Goal: Check status: Check status

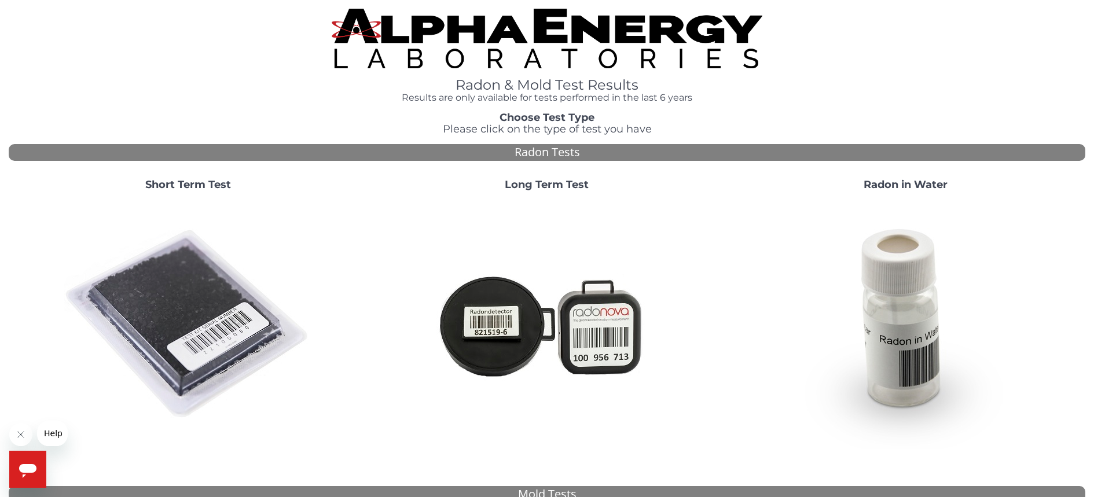
click at [192, 296] on img at bounding box center [188, 324] width 249 height 249
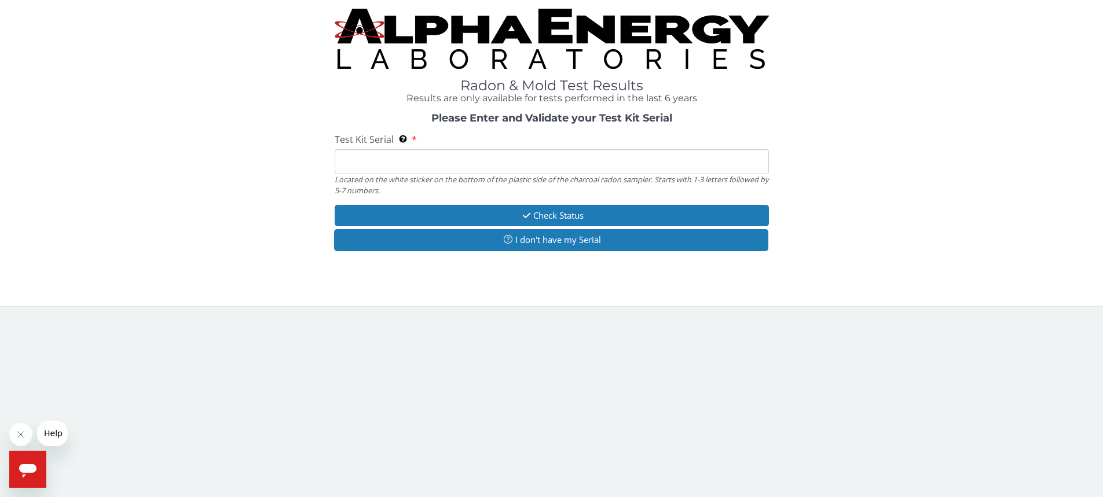
click at [442, 163] on input "Test Kit Serial Located on the white sticker on the bottom of the plastic side …" at bounding box center [552, 161] width 434 height 25
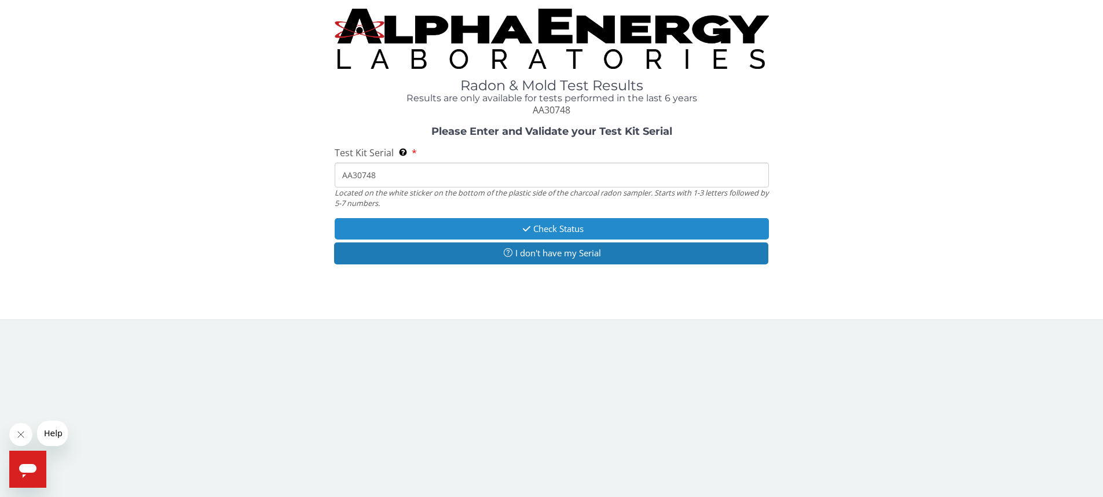
click at [587, 228] on button "Check Status" at bounding box center [552, 228] width 434 height 21
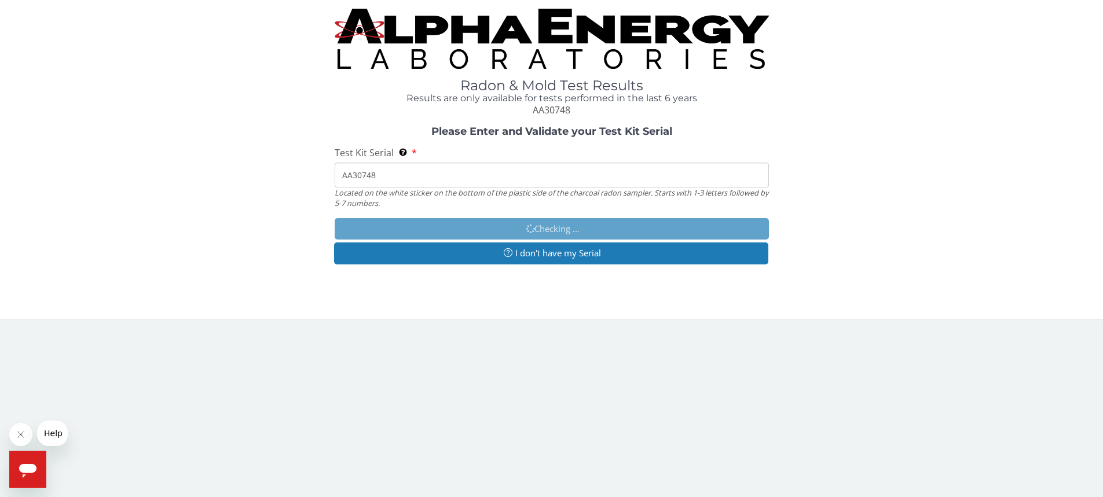
click at [353, 175] on input "AA30748" at bounding box center [552, 175] width 434 height 25
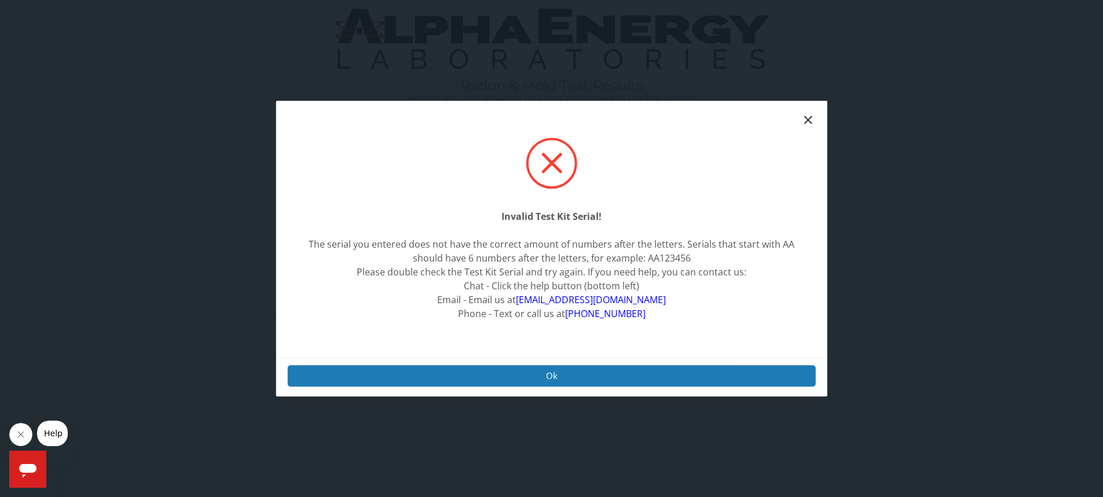
click at [801, 122] on icon at bounding box center [808, 120] width 14 height 14
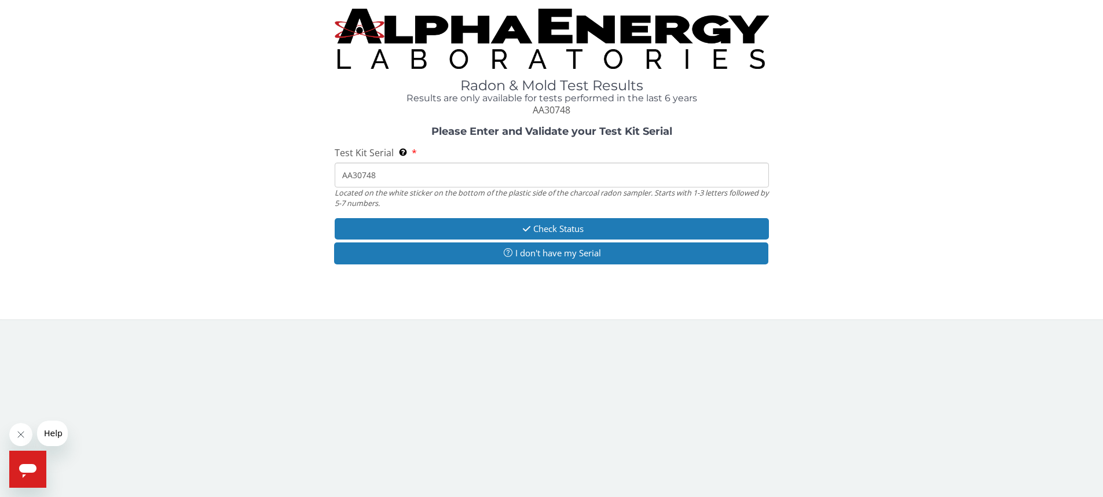
click at [353, 177] on input "AA30748" at bounding box center [552, 175] width 434 height 25
type input "AA730748"
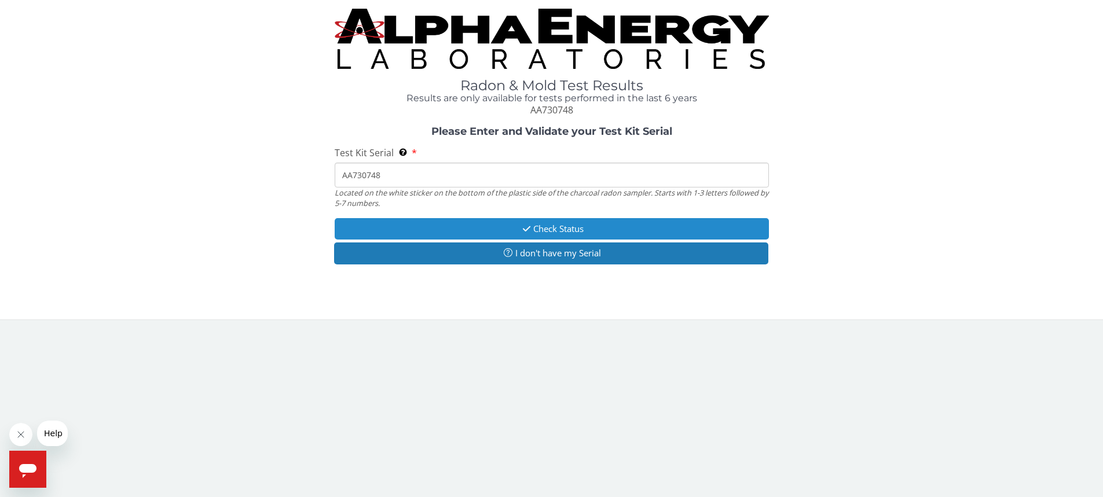
click at [589, 226] on button "Check Status" at bounding box center [552, 228] width 434 height 21
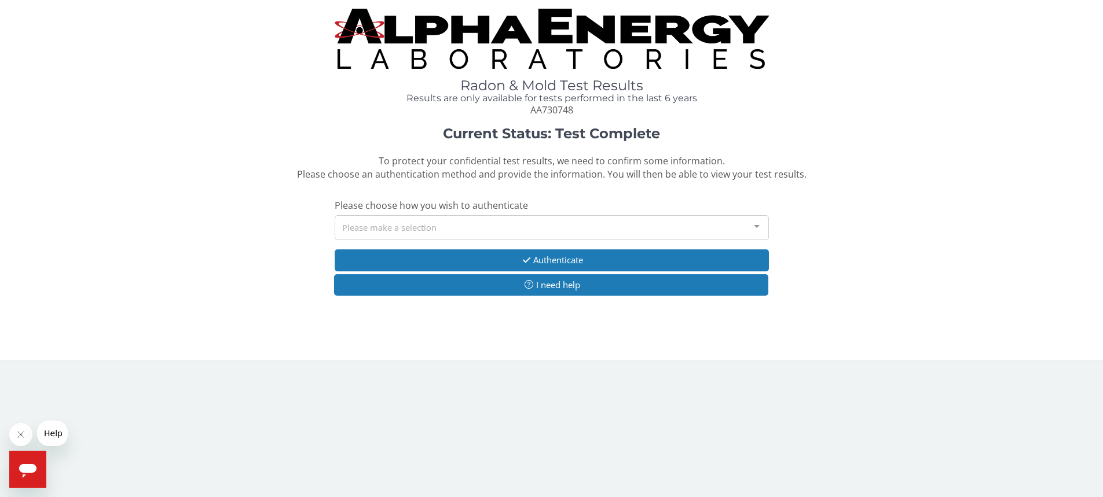
click at [490, 233] on div "Please make a selection" at bounding box center [552, 227] width 434 height 25
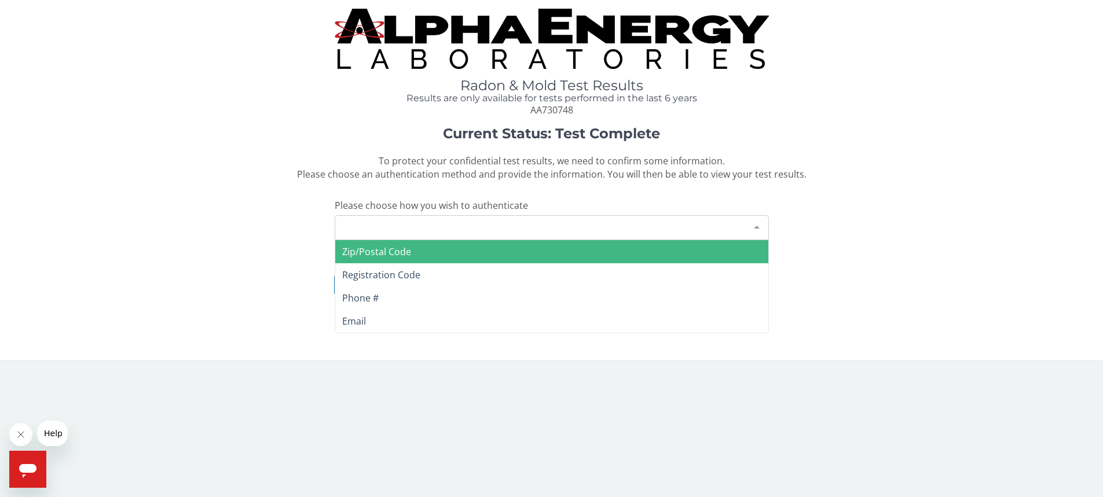
click at [455, 253] on span "Zip/Postal Code" at bounding box center [551, 251] width 433 height 23
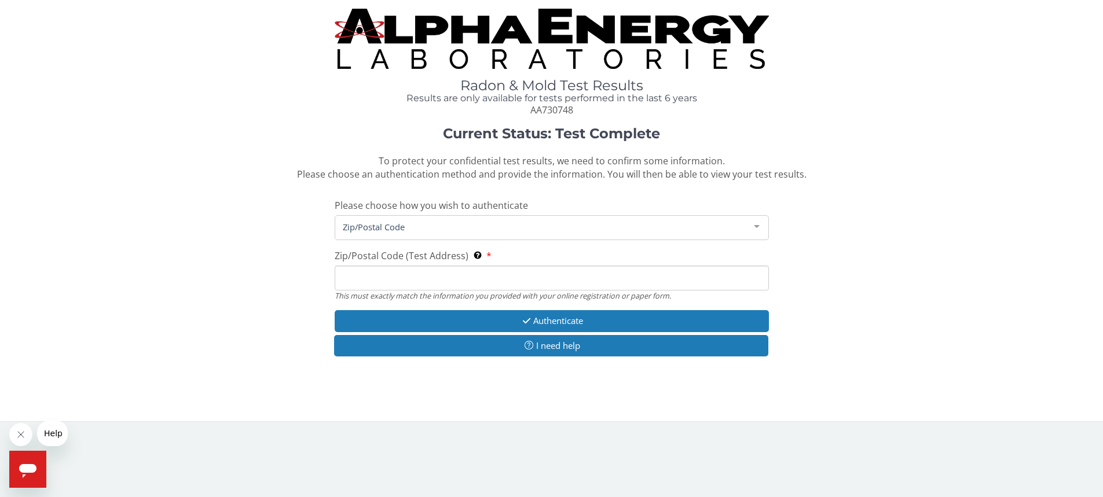
click at [477, 275] on input "Zip/Postal Code (Test Address) This must exactly match the information you prov…" at bounding box center [552, 278] width 434 height 25
type input "01821"
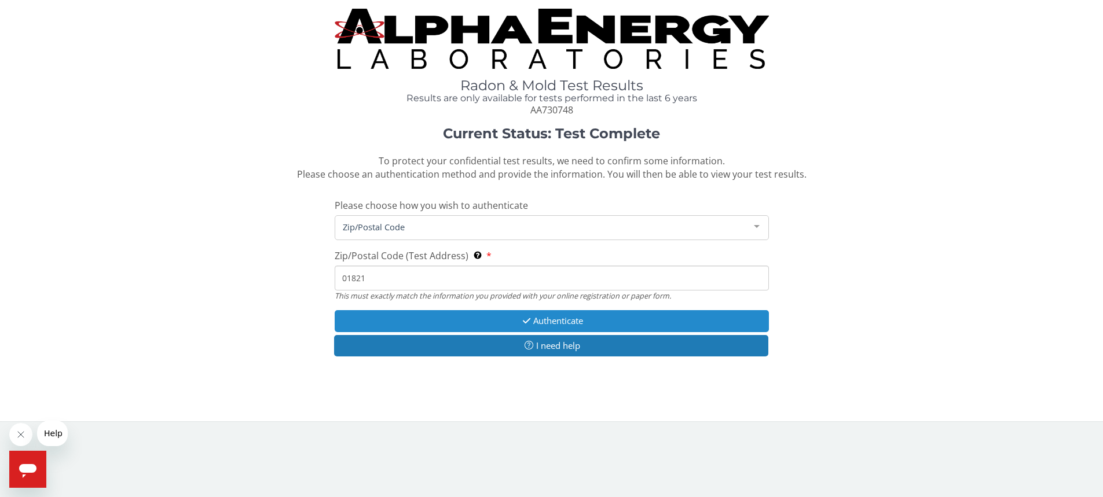
click at [558, 320] on button "Authenticate" at bounding box center [552, 320] width 434 height 21
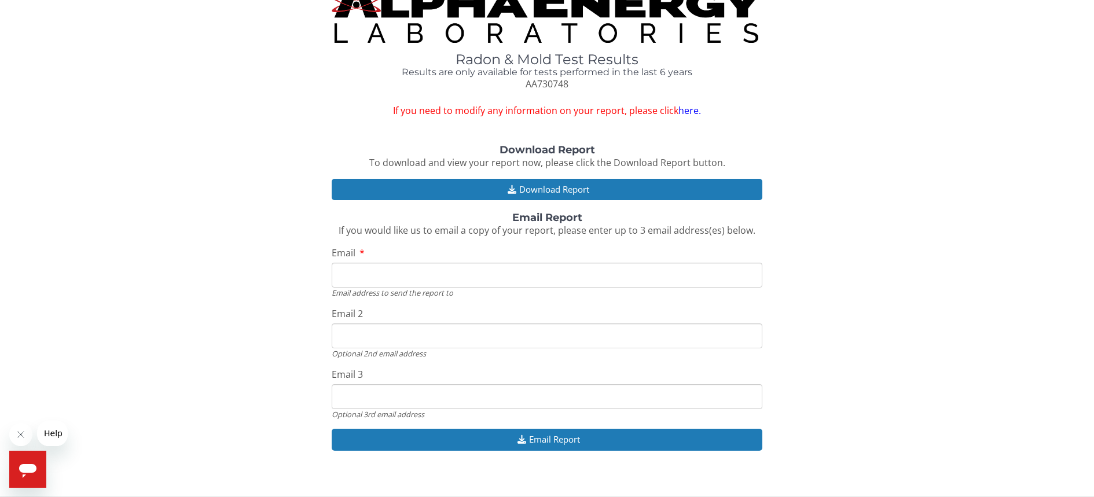
scroll to position [36, 0]
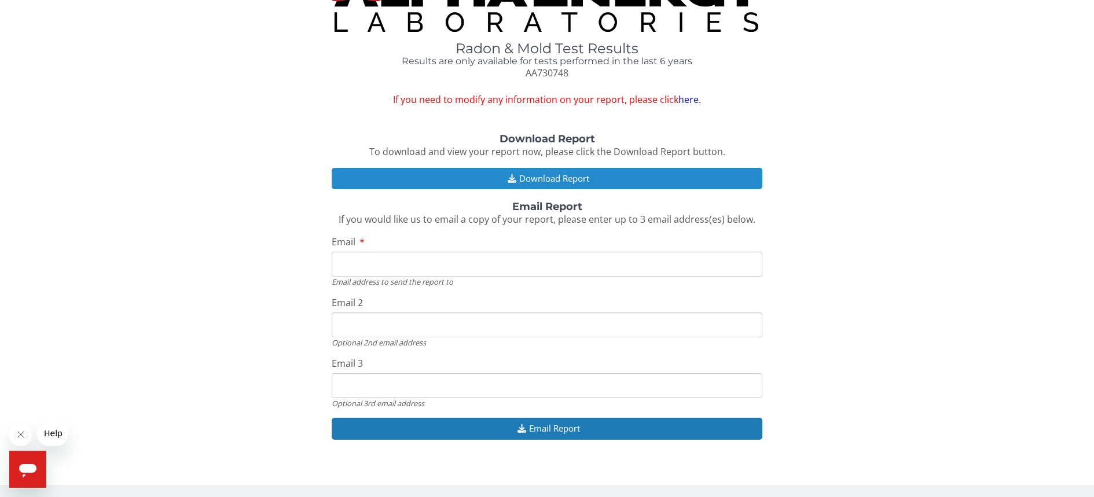
click at [560, 177] on button "Download Report" at bounding box center [547, 178] width 431 height 21
